Goal: Task Accomplishment & Management: Manage account settings

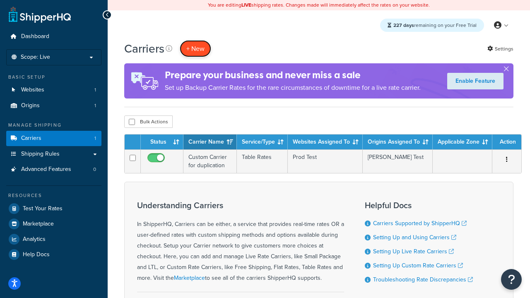
click at [195, 48] on button "+ New" at bounding box center [195, 48] width 31 height 17
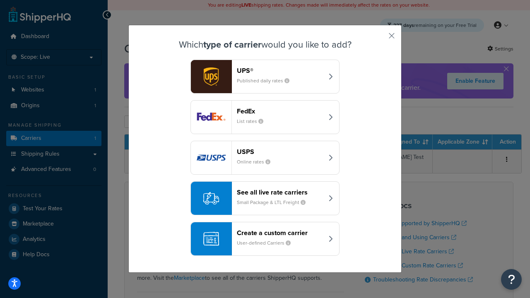
click at [280, 111] on header "FedEx" at bounding box center [280, 111] width 86 height 8
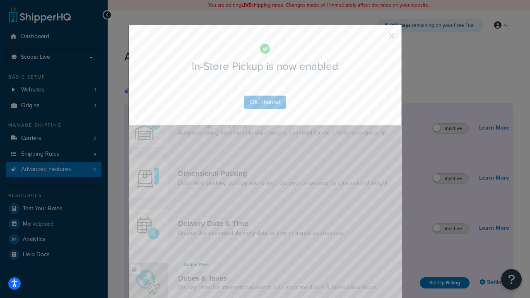
scroll to position [268, 0]
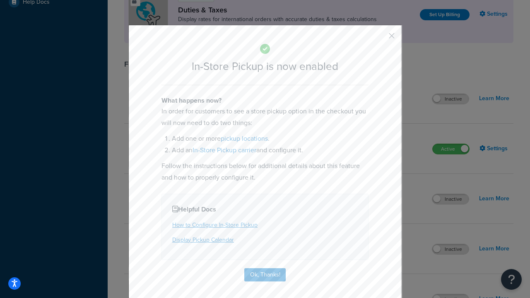
click at [379, 38] on button "button" at bounding box center [379, 39] width 2 height 2
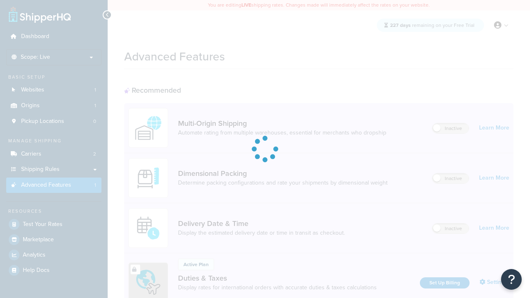
scroll to position [268, 0]
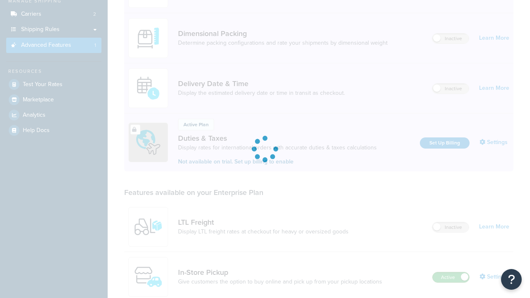
click at [451, 272] on label "Active" at bounding box center [450, 277] width 36 height 10
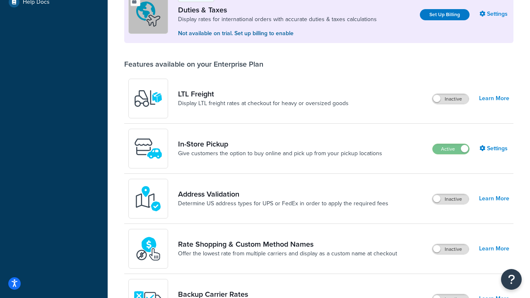
scroll to position [252, 0]
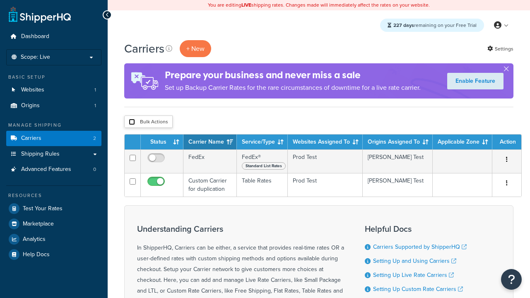
click at [132, 122] on input "checkbox" at bounding box center [132, 122] width 6 height 6
checkbox input "true"
click at [0, 0] on button "Delete" at bounding box center [0, 0] width 0 height 0
